Goal: Information Seeking & Learning: Learn about a topic

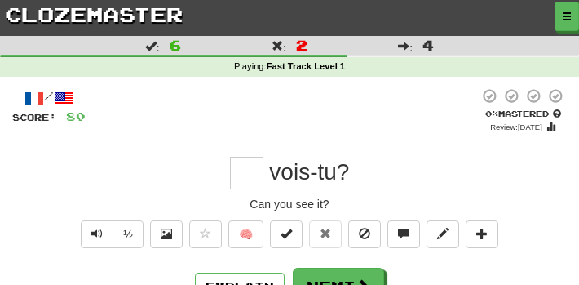
scroll to position [82, 0]
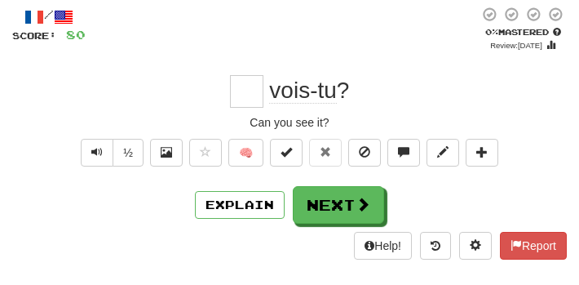
click at [179, 91] on div "vois-tu ?" at bounding box center [289, 91] width 554 height 33
click at [523, 75] on div "vois-tu ?" at bounding box center [289, 91] width 554 height 33
click at [545, 99] on div "vois-tu ?" at bounding box center [289, 91] width 554 height 33
click at [504, 98] on div "vois-tu ?" at bounding box center [289, 91] width 554 height 33
click at [252, 92] on input "text" at bounding box center [246, 91] width 33 height 33
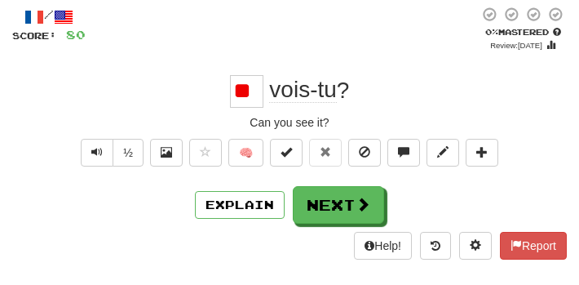
scroll to position [0, 0]
type input "*"
click at [574, 100] on div "/ Score: 80 0 % Mastered Review: 2025-09-18 vois-tu ? Can you see it? ½ 🧠 Expla…" at bounding box center [289, 138] width 579 height 287
click at [244, 84] on input "text" at bounding box center [246, 91] width 33 height 33
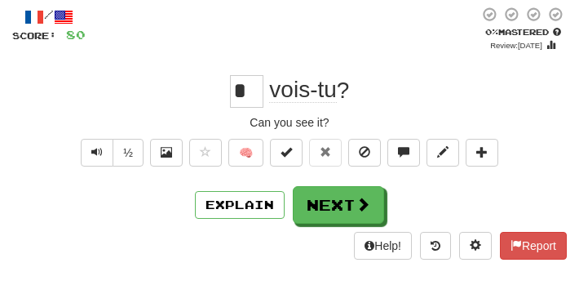
type input "**"
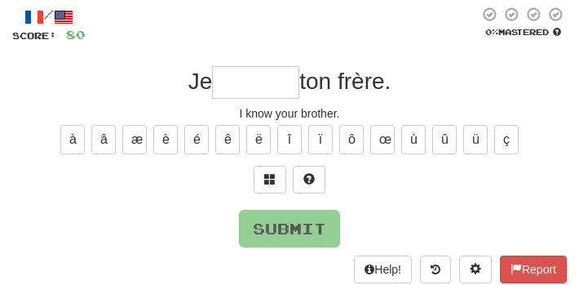
click at [240, 76] on input "text" at bounding box center [255, 82] width 87 height 33
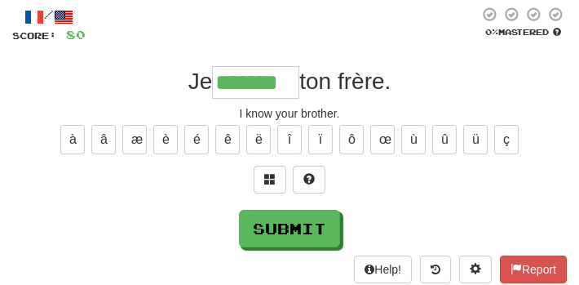
type input "*******"
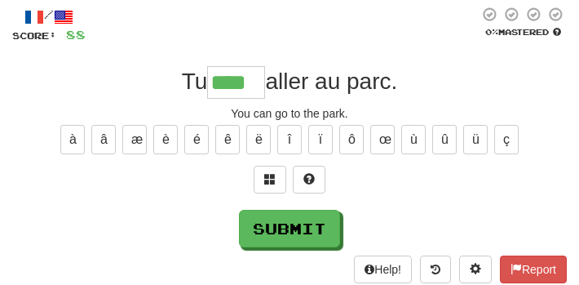
type input "****"
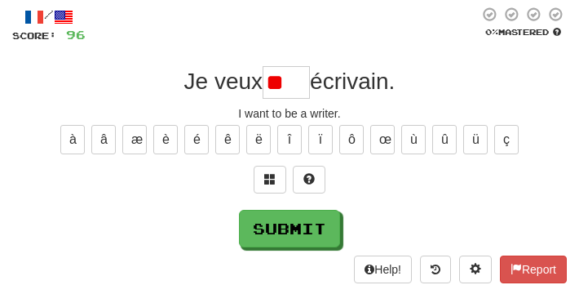
type input "*"
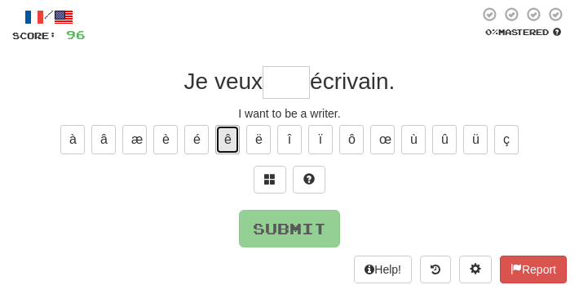
click at [223, 138] on button "ê" at bounding box center [227, 139] width 24 height 29
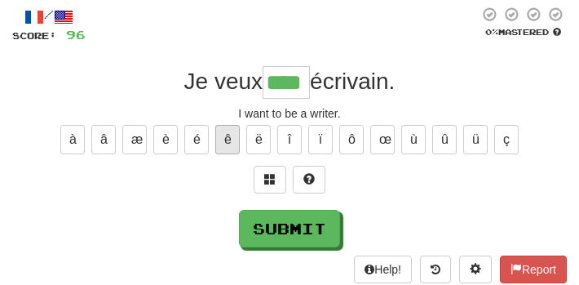
type input "****"
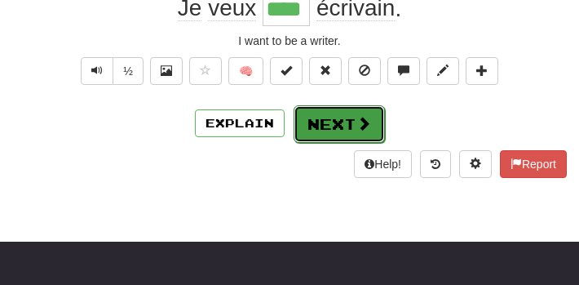
click at [347, 120] on button "Next" at bounding box center [339, 124] width 91 height 38
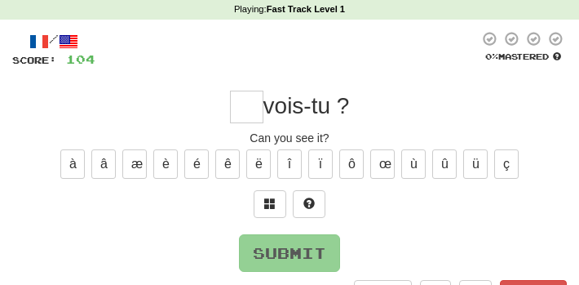
scroll to position [82, 0]
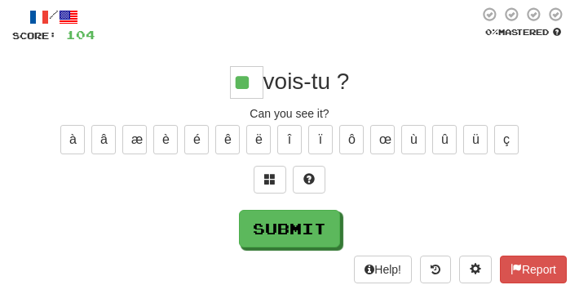
type input "**"
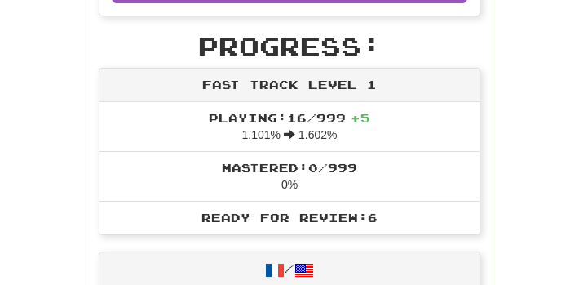
scroll to position [479, 0]
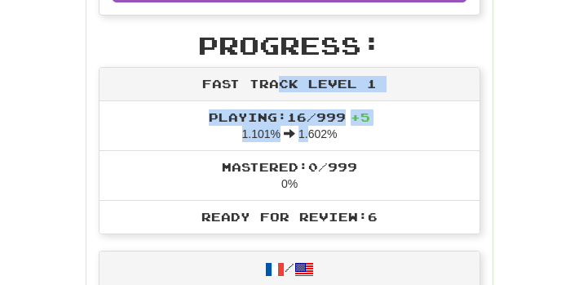
drag, startPoint x: 287, startPoint y: 110, endPoint x: 330, endPoint y: 180, distance: 82.4
click at [320, 170] on div "Fast Track Level 1 Playing: 16 / 999 + 5 1.101% 1.602% Mastered: 0 / 999 0% Rea…" at bounding box center [290, 150] width 382 height 167
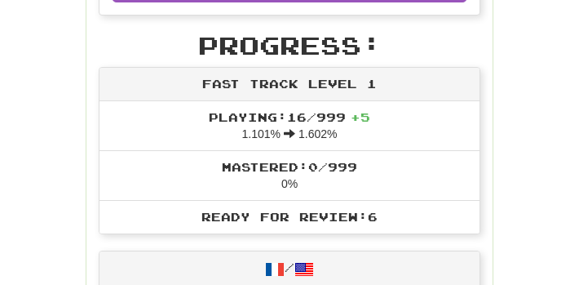
click at [331, 182] on li "Mastered: 0 / 999 0%" at bounding box center [289, 175] width 380 height 51
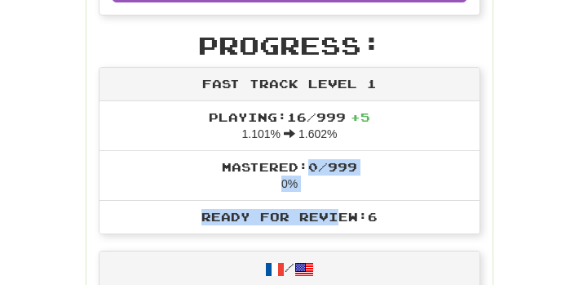
drag, startPoint x: 331, startPoint y: 219, endPoint x: 349, endPoint y: 223, distance: 18.4
click at [347, 223] on ul "Playing: 16 / 999 + 5 1.101% 1.602% Mastered: 0 / 999 0% Ready for Review: 6" at bounding box center [289, 167] width 380 height 132
click at [349, 223] on span "Ready for Review: 6" at bounding box center [289, 217] width 176 height 14
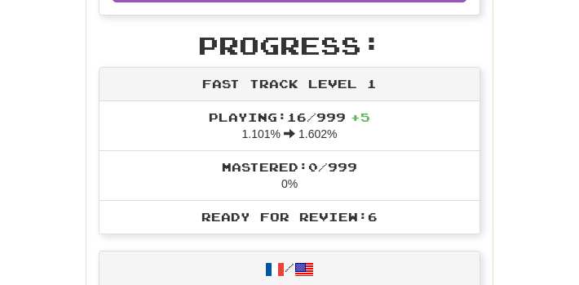
drag, startPoint x: 368, startPoint y: 221, endPoint x: 274, endPoint y: 128, distance: 132.0
click at [274, 128] on ul "Playing: 16 / 999 + 5 1.101% 1.602% Mastered: 0 / 999 0% Ready for Review: 6" at bounding box center [289, 167] width 380 height 132
click at [267, 121] on span "Playing: 16 / 999 + 5" at bounding box center [289, 117] width 161 height 14
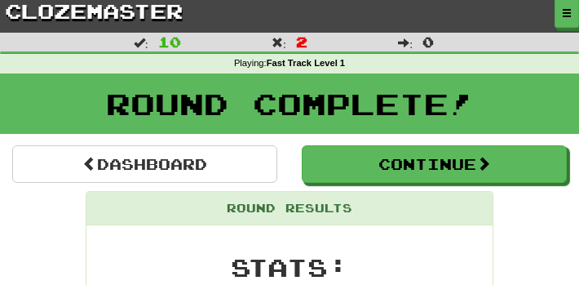
scroll to position [0, 0]
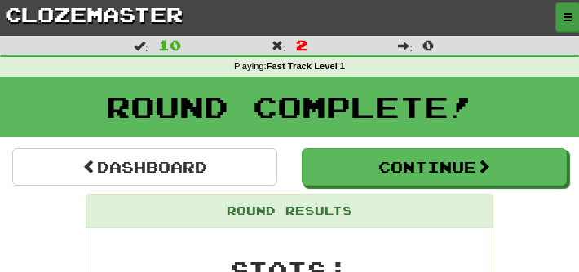
click at [569, 7] on button "button" at bounding box center [567, 16] width 24 height 29
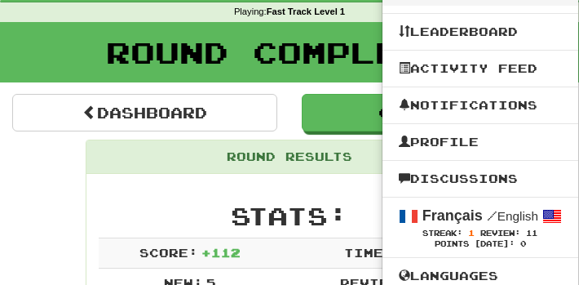
scroll to position [82, 0]
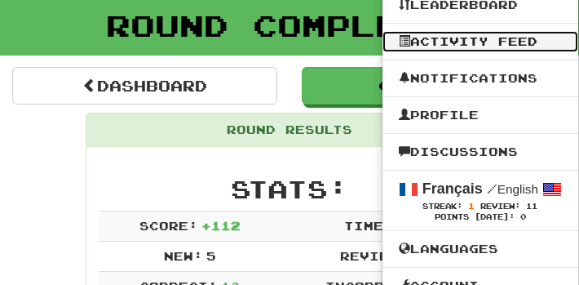
click at [508, 38] on link "Activity Feed" at bounding box center [480, 41] width 196 height 21
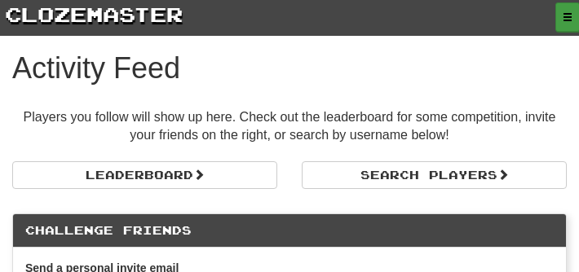
click at [557, 10] on button "button" at bounding box center [567, 16] width 24 height 29
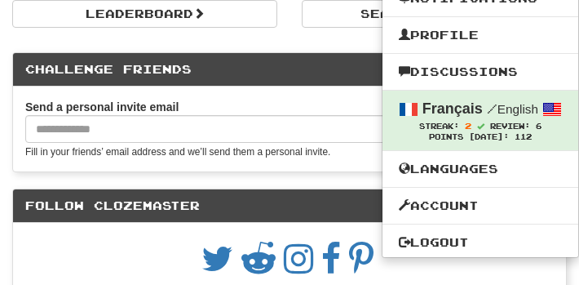
scroll to position [245, 0]
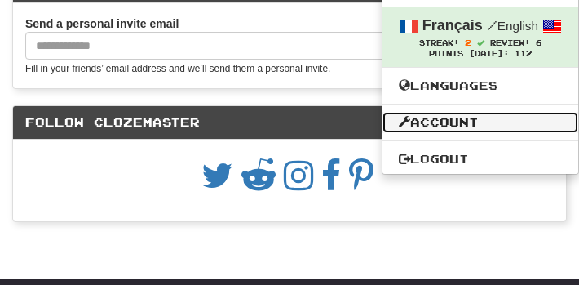
click at [495, 123] on link "Account" at bounding box center [480, 122] width 196 height 21
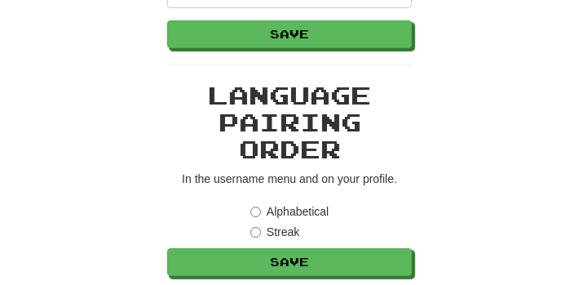
scroll to position [815, 0]
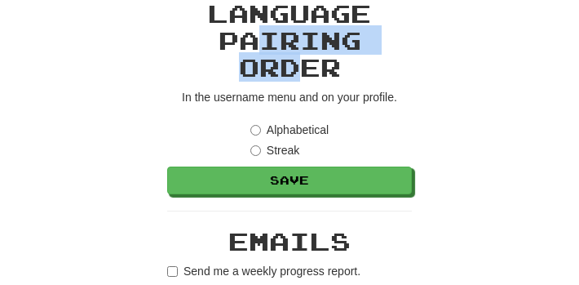
drag, startPoint x: 263, startPoint y: 36, endPoint x: 307, endPoint y: 64, distance: 51.3
click at [306, 63] on h2 "Language Pairing Order" at bounding box center [289, 40] width 245 height 81
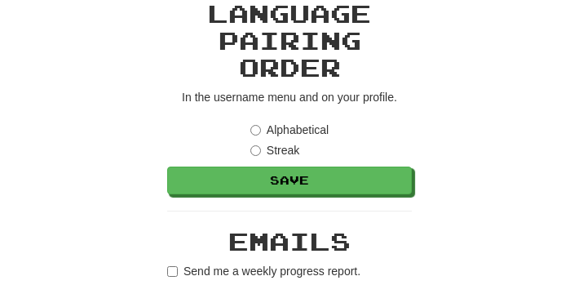
click at [316, 66] on h2 "Language Pairing Order" at bounding box center [289, 40] width 245 height 81
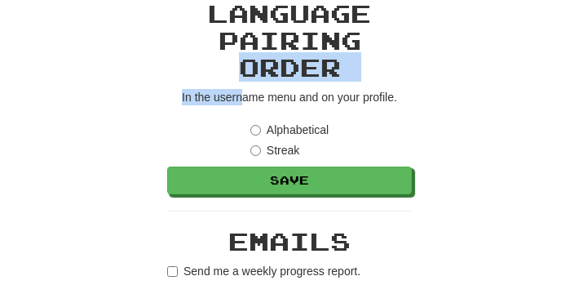
drag, startPoint x: 245, startPoint y: 71, endPoint x: 272, endPoint y: 101, distance: 40.4
click at [263, 101] on div "Language Pairing Order In the username menu and on your profile. Alphabetical S…" at bounding box center [289, 97] width 245 height 194
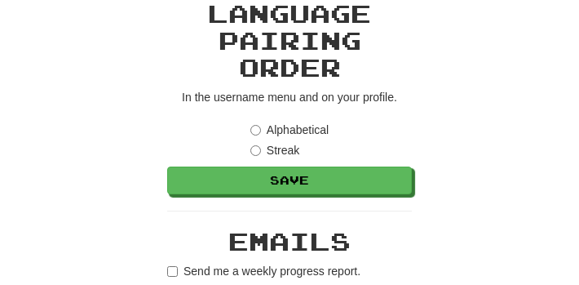
click at [293, 104] on p "In the username menu and on your profile." at bounding box center [289, 97] width 245 height 16
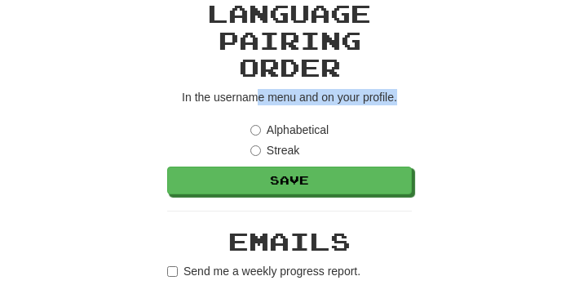
drag, startPoint x: 254, startPoint y: 99, endPoint x: 431, endPoint y: 82, distance: 177.0
click at [431, 82] on div "**********" at bounding box center [289, 123] width 579 height 1806
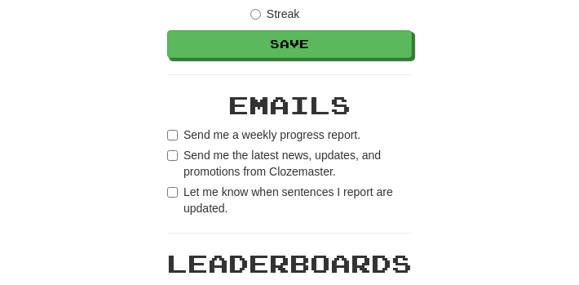
scroll to position [979, 0]
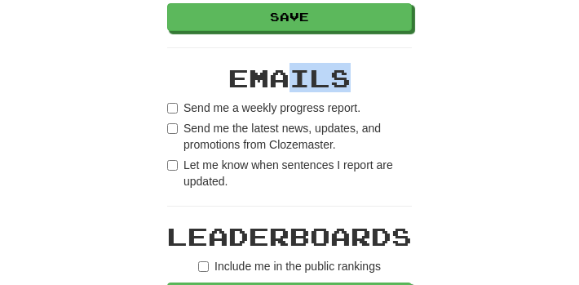
drag, startPoint x: 285, startPoint y: 82, endPoint x: 391, endPoint y: 91, distance: 105.6
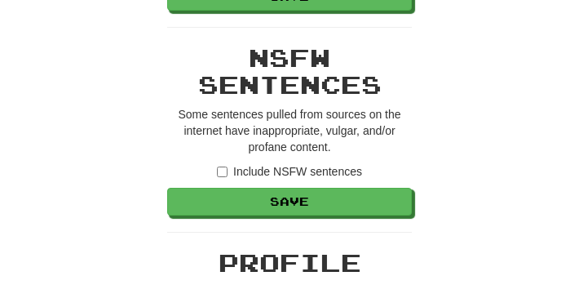
scroll to position [1305, 0]
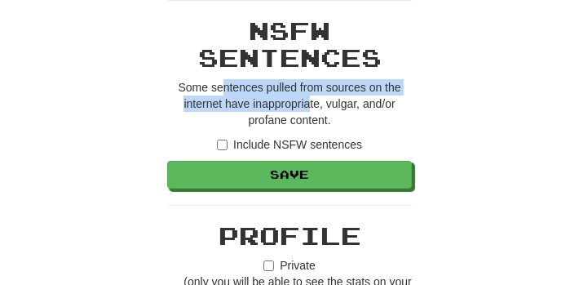
drag, startPoint x: 221, startPoint y: 88, endPoint x: 316, endPoint y: 108, distance: 97.6
click at [313, 108] on p "Some sentences pulled from sources on the internet have inappropriate, vulgar, …" at bounding box center [289, 103] width 245 height 49
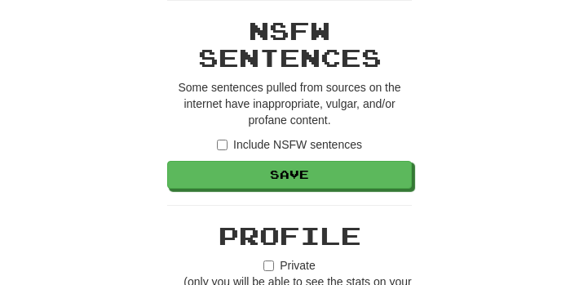
click at [320, 109] on p "Some sentences pulled from sources on the internet have inappropriate, vulgar, …" at bounding box center [289, 103] width 245 height 49
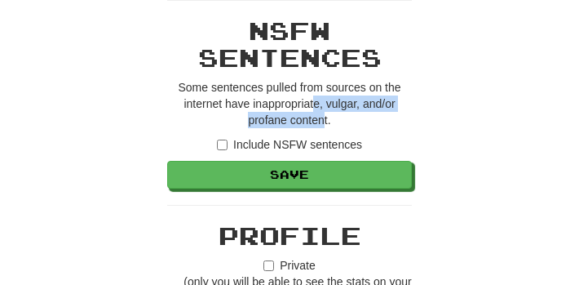
drag, startPoint x: 324, startPoint y: 123, endPoint x: 313, endPoint y: 94, distance: 31.2
click at [313, 96] on p "Some sentences pulled from sources on the internet have inappropriate, vulgar, …" at bounding box center [289, 103] width 245 height 49
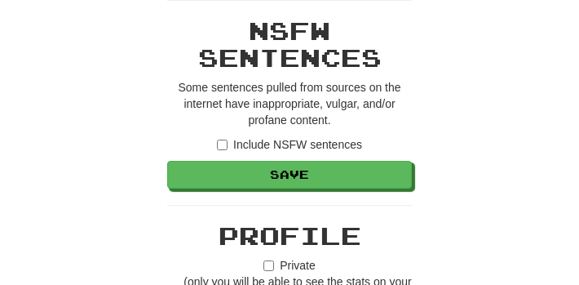
click at [313, 94] on p "Some sentences pulled from sources on the internet have inappropriate, vulgar, …" at bounding box center [289, 103] width 245 height 49
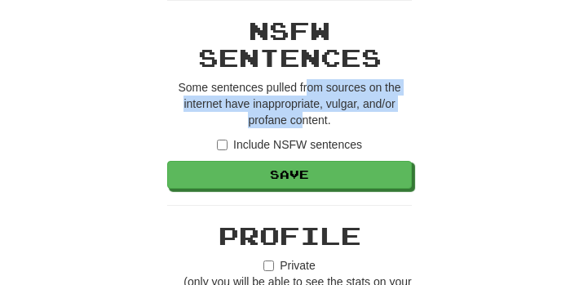
drag, startPoint x: 310, startPoint y: 90, endPoint x: 305, endPoint y: 115, distance: 25.7
click at [305, 115] on p "Some sentences pulled from sources on the internet have inappropriate, vulgar, …" at bounding box center [289, 103] width 245 height 49
click at [305, 118] on p "Some sentences pulled from sources on the internet have inappropriate, vulgar, …" at bounding box center [289, 103] width 245 height 49
drag, startPoint x: 311, startPoint y: 121, endPoint x: 341, endPoint y: 94, distance: 40.4
click at [341, 94] on p "Some sentences pulled from sources on the internet have inappropriate, vulgar, …" at bounding box center [289, 103] width 245 height 49
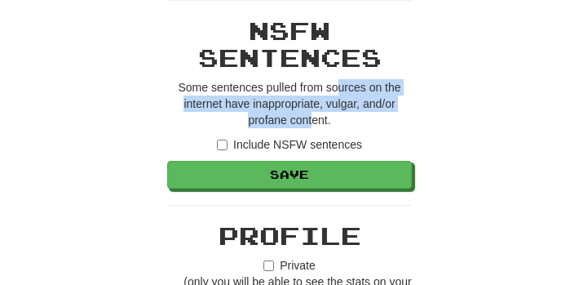
click at [341, 94] on p "Some sentences pulled from sources on the internet have inappropriate, vulgar, …" at bounding box center [289, 103] width 245 height 49
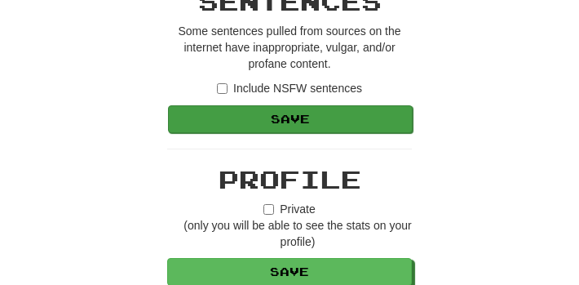
scroll to position [1386, 0]
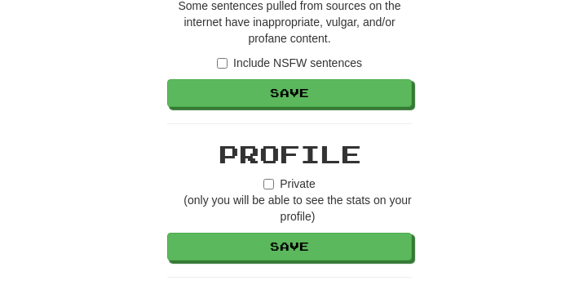
click at [337, 64] on label "Include NSFW sentences" at bounding box center [289, 63] width 145 height 16
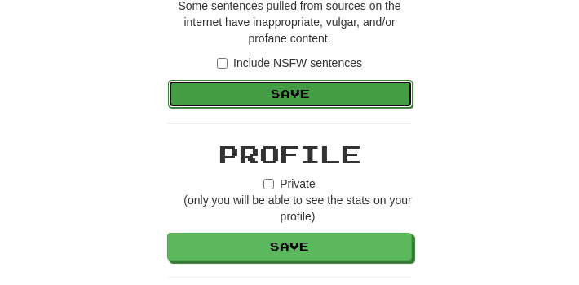
click at [347, 90] on button "Save" at bounding box center [290, 94] width 245 height 28
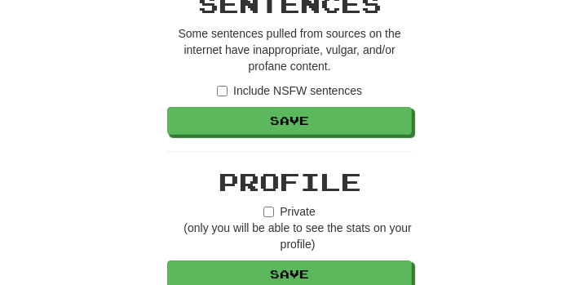
scroll to position [1549, 0]
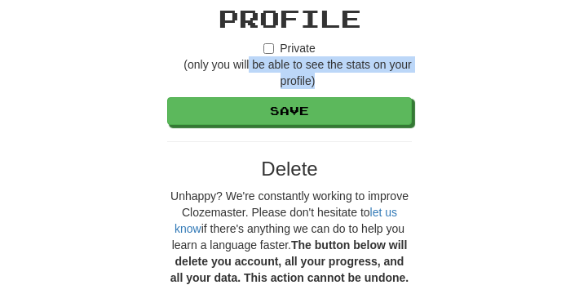
drag, startPoint x: 250, startPoint y: 63, endPoint x: 475, endPoint y: 82, distance: 226.7
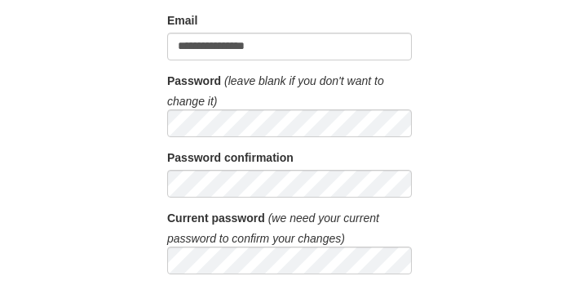
scroll to position [0, 0]
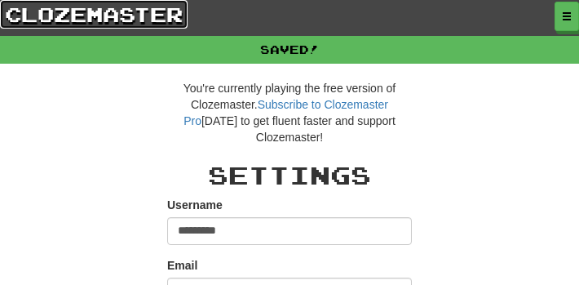
click at [73, 12] on link "clozemaster" at bounding box center [94, 14] width 188 height 29
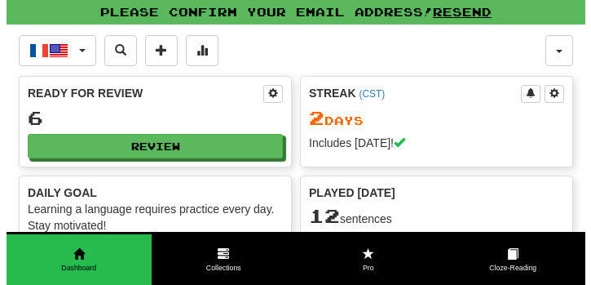
scroll to position [326, 0]
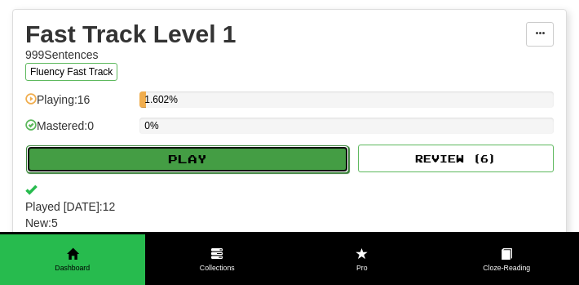
click at [255, 157] on button "Play" at bounding box center [187, 159] width 323 height 28
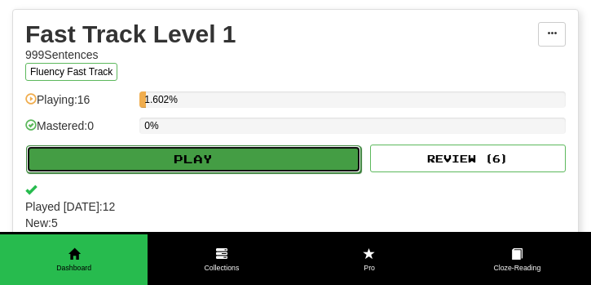
select select "**"
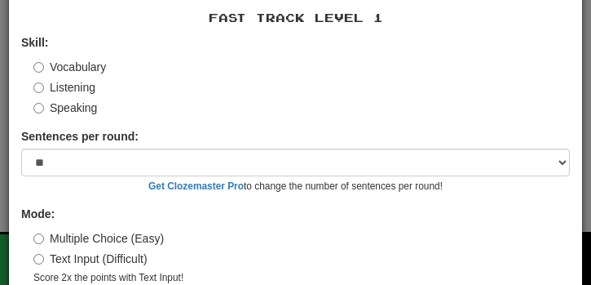
scroll to position [114, 0]
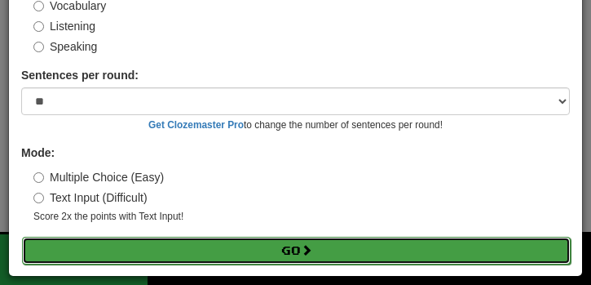
click at [254, 241] on button "Go" at bounding box center [296, 250] width 549 height 28
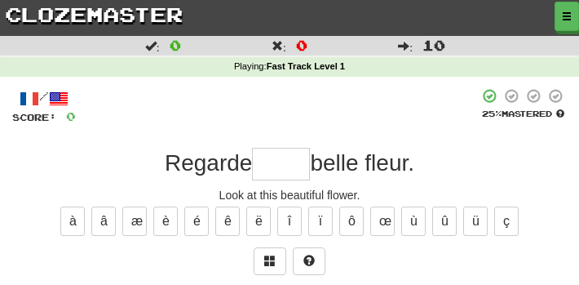
scroll to position [82, 0]
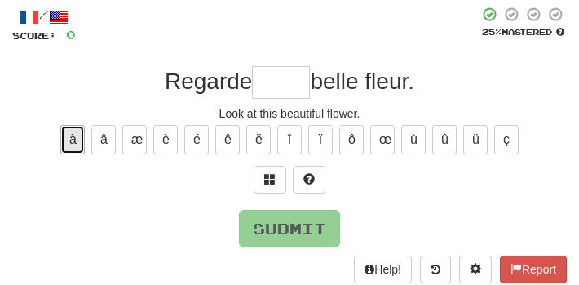
click at [79, 141] on button "à" at bounding box center [72, 139] width 24 height 29
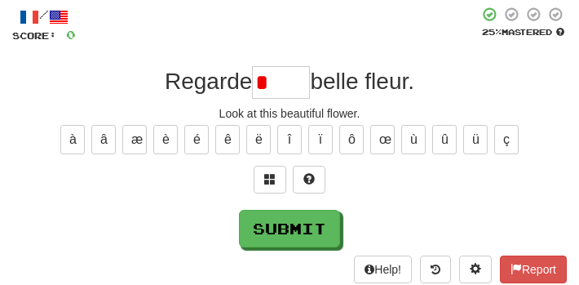
type input "*****"
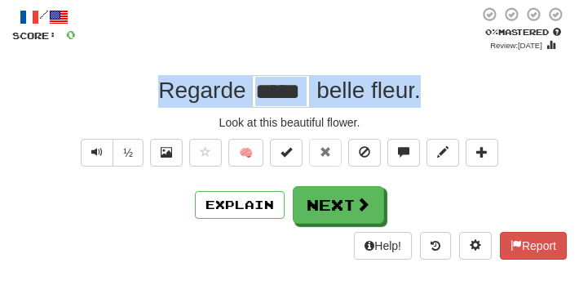
drag, startPoint x: 137, startPoint y: 96, endPoint x: 468, endPoint y: 100, distance: 331.1
click at [468, 100] on div "Regarde ***** belle fleur ." at bounding box center [289, 91] width 554 height 33
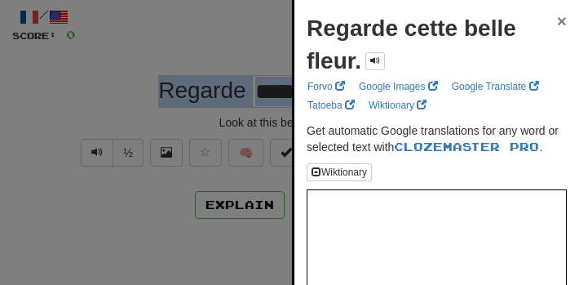
click at [557, 23] on span "×" at bounding box center [562, 20] width 10 height 19
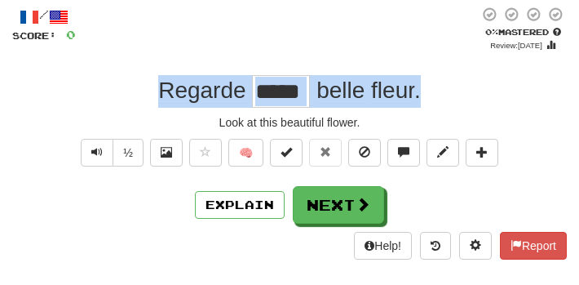
drag, startPoint x: 440, startPoint y: 98, endPoint x: 144, endPoint y: 99, distance: 296.0
click at [144, 99] on div "Regarde ***** belle fleur ." at bounding box center [289, 91] width 554 height 33
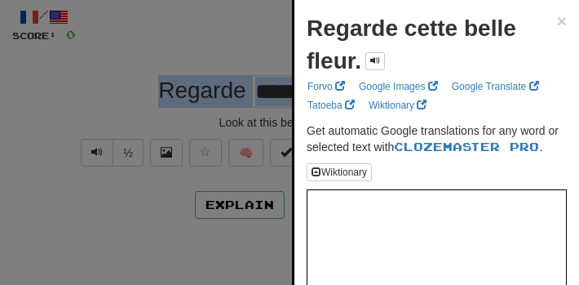
copy div "Regarde belle fleur ."
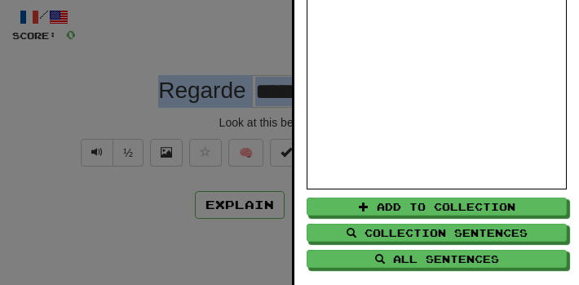
scroll to position [274, 0]
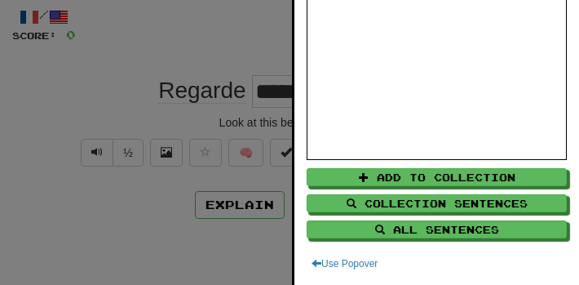
click at [531, 264] on div "Use Popover" at bounding box center [437, 263] width 260 height 18
click at [141, 110] on div at bounding box center [289, 142] width 579 height 285
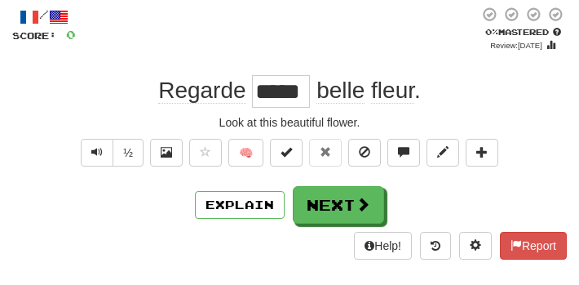
click at [185, 94] on span "Regarde" at bounding box center [201, 90] width 87 height 26
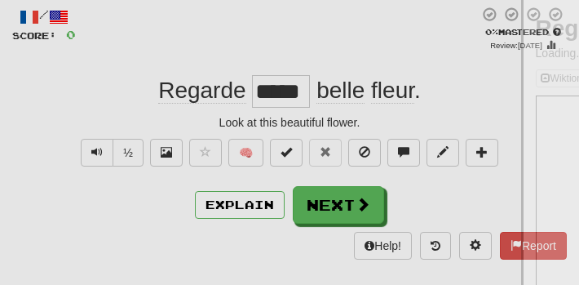
click at [185, 94] on div at bounding box center [289, 142] width 579 height 285
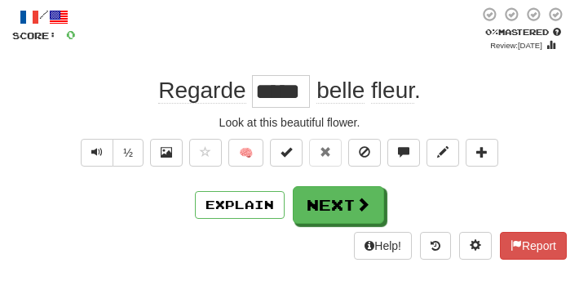
click at [291, 92] on input "*****" at bounding box center [281, 91] width 58 height 33
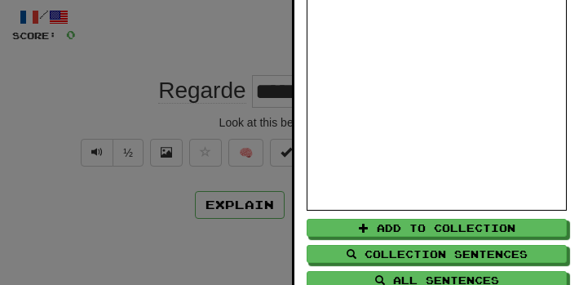
scroll to position [241, 0]
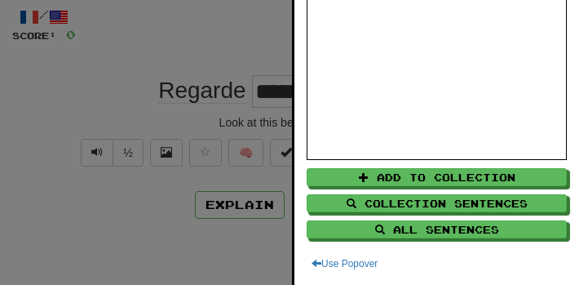
click at [126, 85] on div at bounding box center [289, 142] width 579 height 285
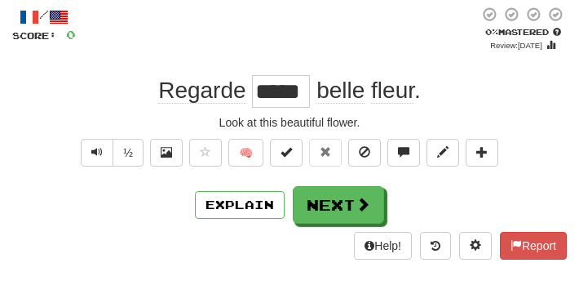
click at [90, 198] on div "Explain Next" at bounding box center [289, 205] width 554 height 38
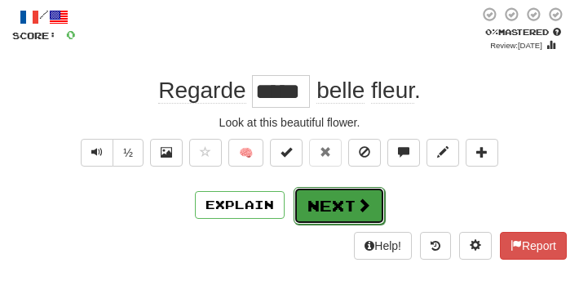
click at [320, 197] on button "Next" at bounding box center [339, 206] width 91 height 38
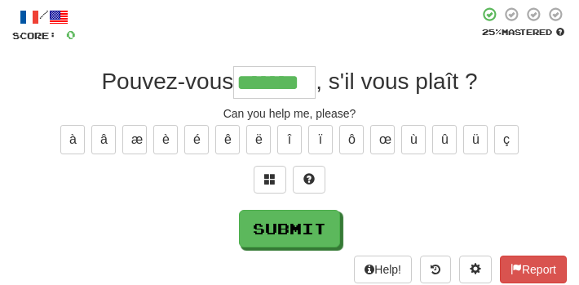
type input "*******"
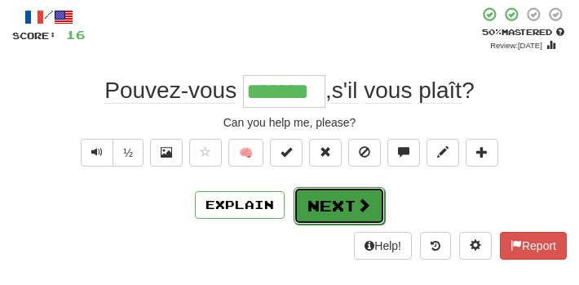
click at [366, 207] on span at bounding box center [363, 204] width 15 height 15
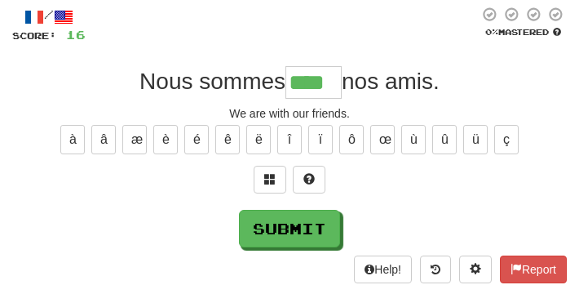
type input "****"
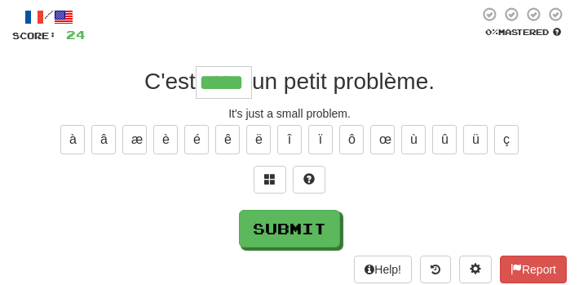
type input "*****"
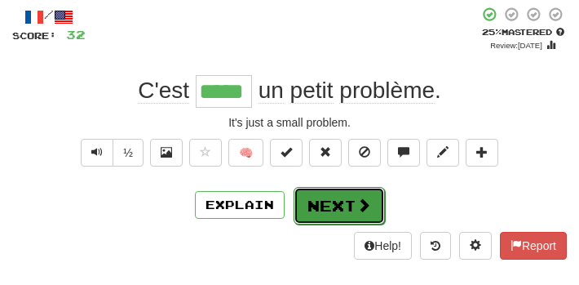
click at [357, 209] on span at bounding box center [363, 204] width 15 height 15
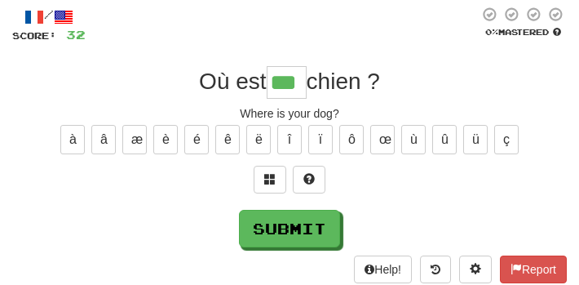
type input "***"
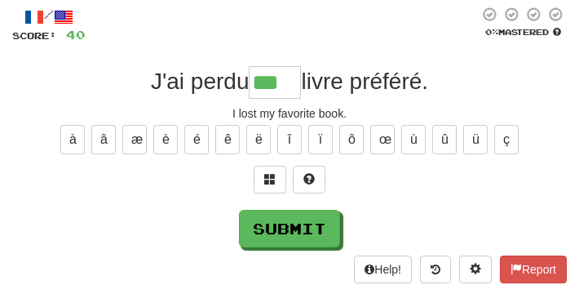
type input "***"
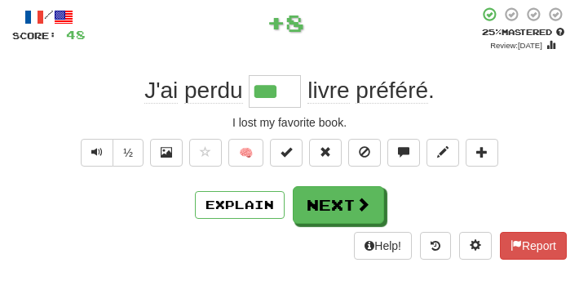
click at [207, 91] on span "perdu" at bounding box center [213, 90] width 59 height 26
click at [246, 92] on span "J'ai perdu" at bounding box center [196, 90] width 104 height 26
click at [222, 97] on span "perdu" at bounding box center [213, 90] width 59 height 26
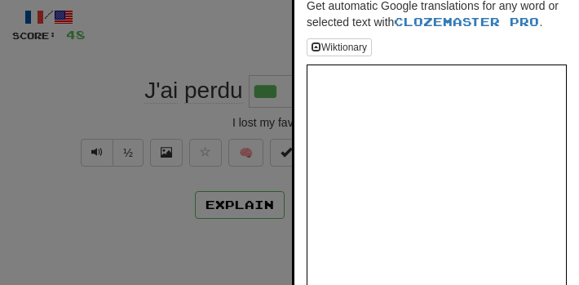
scroll to position [78, 0]
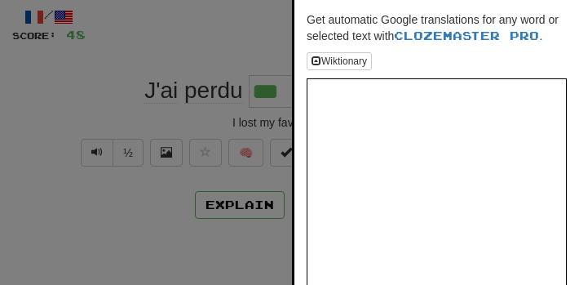
click at [78, 203] on div at bounding box center [289, 142] width 579 height 285
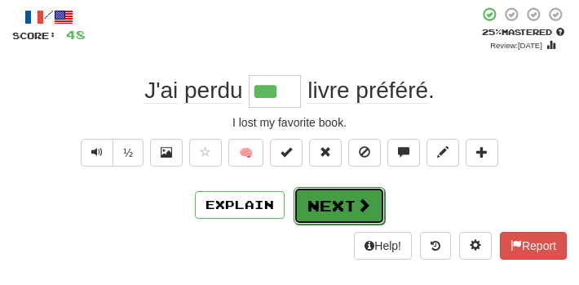
click at [364, 199] on span at bounding box center [363, 204] width 15 height 15
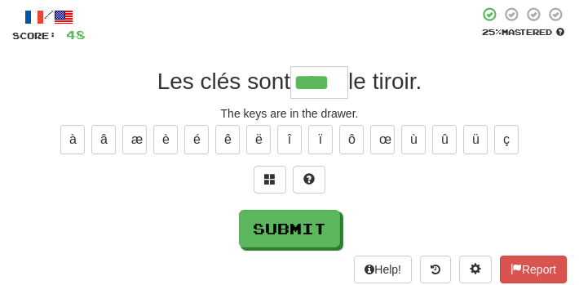
type input "****"
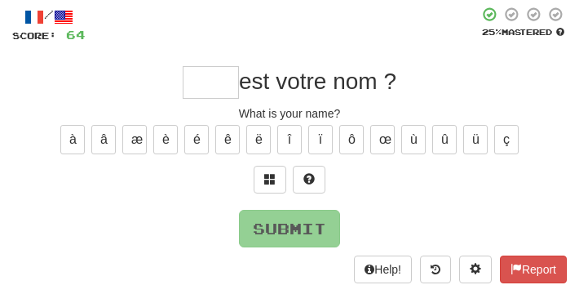
click at [206, 70] on input "text" at bounding box center [211, 82] width 56 height 33
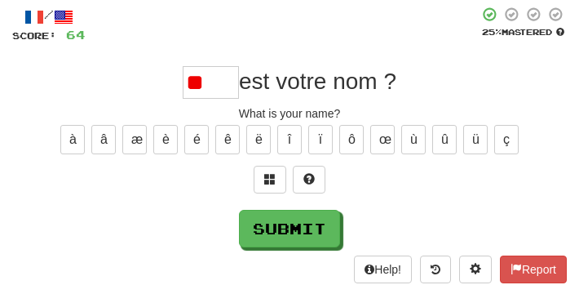
type input "*"
click at [418, 144] on button "ù" at bounding box center [413, 139] width 24 height 29
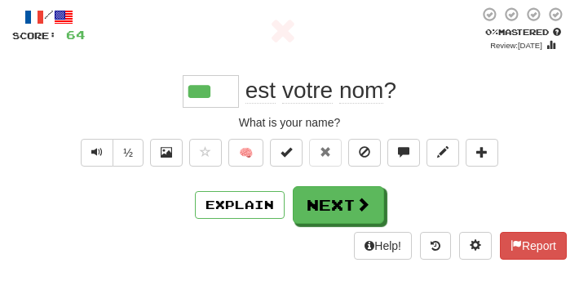
type input "****"
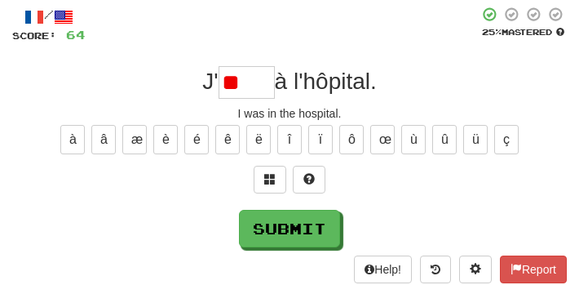
type input "*"
type input "*****"
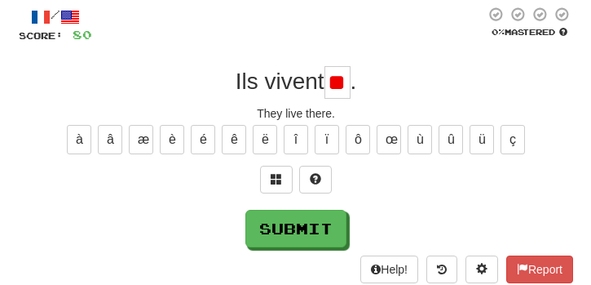
scroll to position [0, 0]
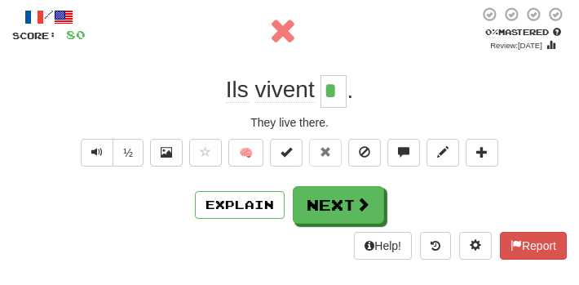
type input "**"
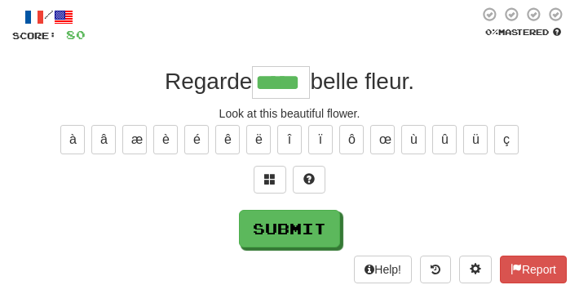
type input "*****"
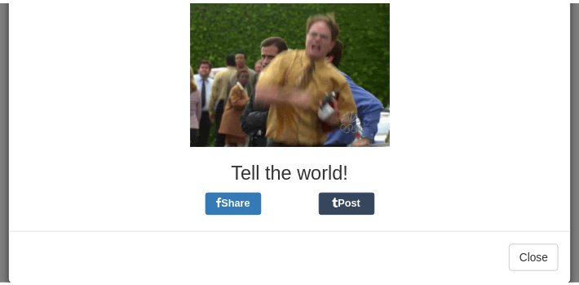
scroll to position [221, 0]
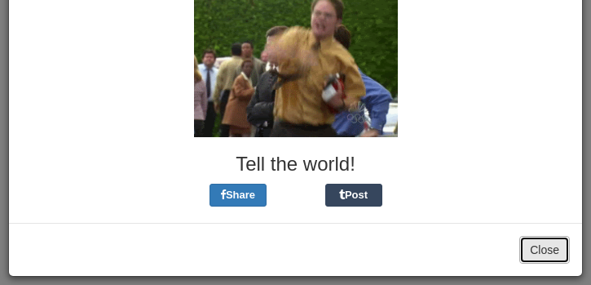
click at [536, 251] on button "Close" at bounding box center [544, 250] width 51 height 28
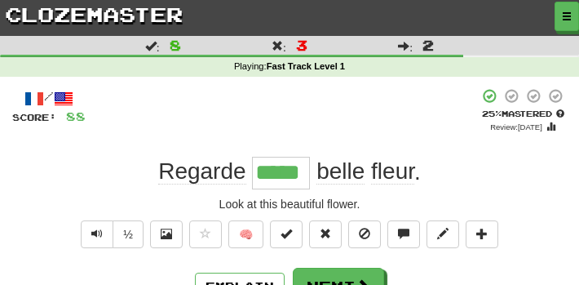
scroll to position [163, 0]
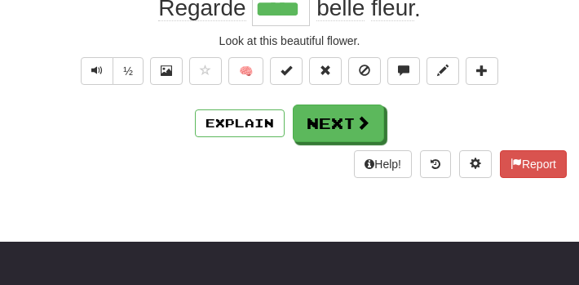
click at [420, 95] on div "/ Score: 88 + 8 25 % Mastered Review: 2025-09-19 Regarde ***** belle fleur . Lo…" at bounding box center [289, 51] width 554 height 253
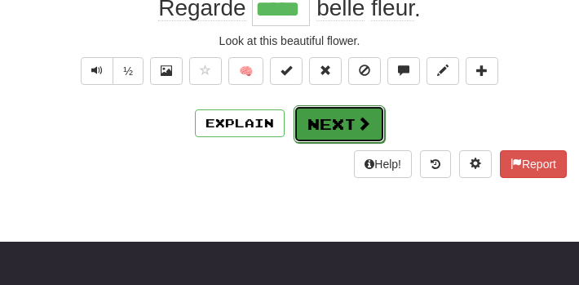
click at [364, 116] on span at bounding box center [363, 123] width 15 height 15
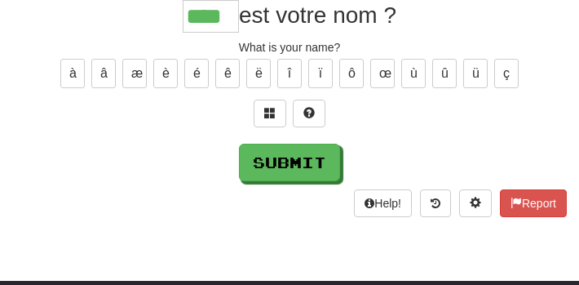
type input "****"
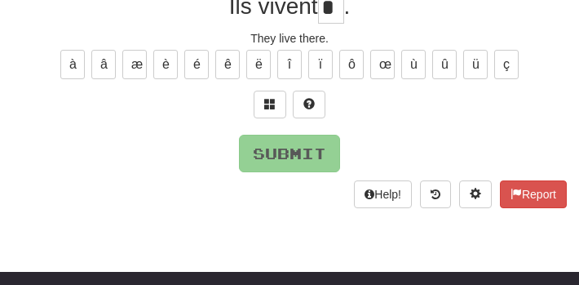
scroll to position [150, 0]
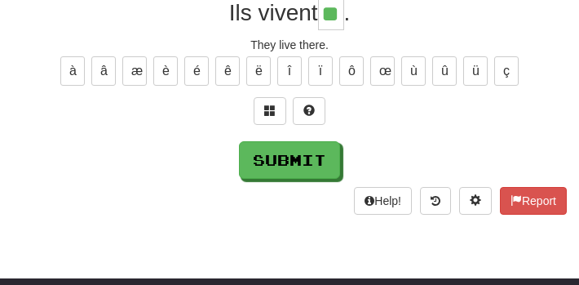
type input "**"
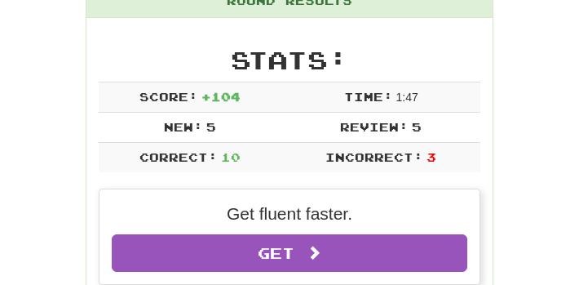
scroll to position [231, 0]
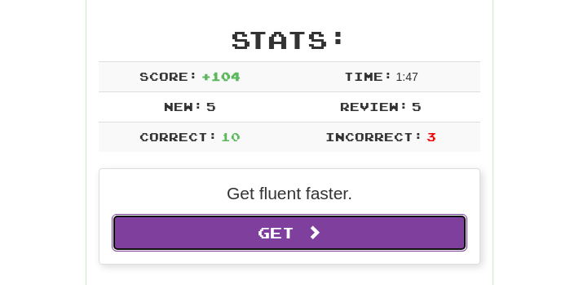
click at [389, 219] on link "Get Clozemaster Pro" at bounding box center [290, 233] width 356 height 38
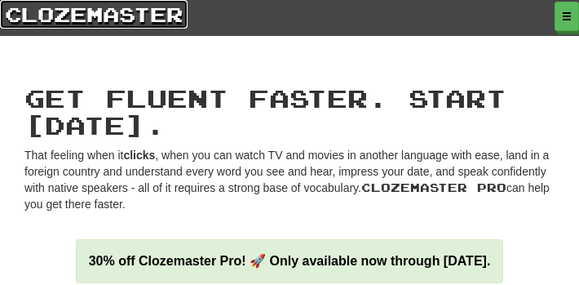
click at [133, 19] on link "clozemaster" at bounding box center [94, 14] width 188 height 29
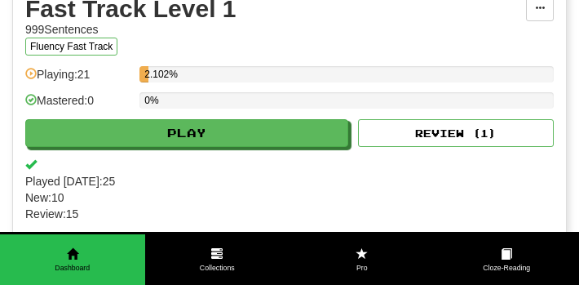
scroll to position [326, 0]
